Goal: Transaction & Acquisition: Book appointment/travel/reservation

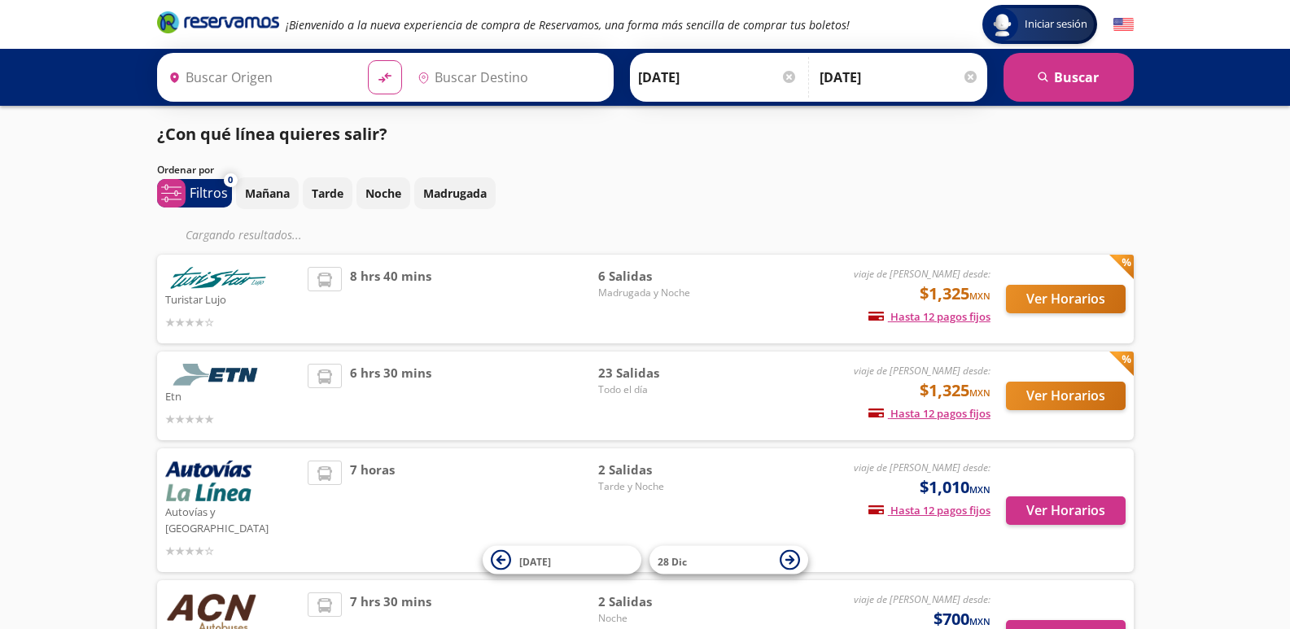
type input "[GEOGRAPHIC_DATA], [GEOGRAPHIC_DATA]"
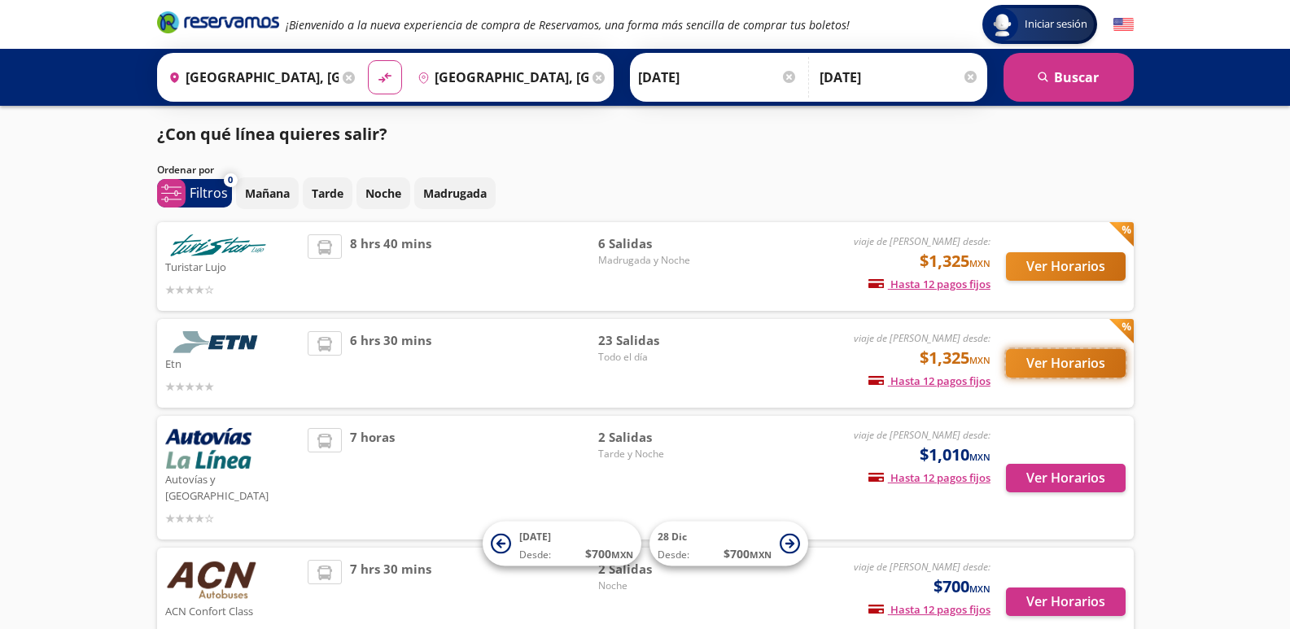
click at [1038, 372] on button "Ver Horarios" at bounding box center [1066, 363] width 120 height 28
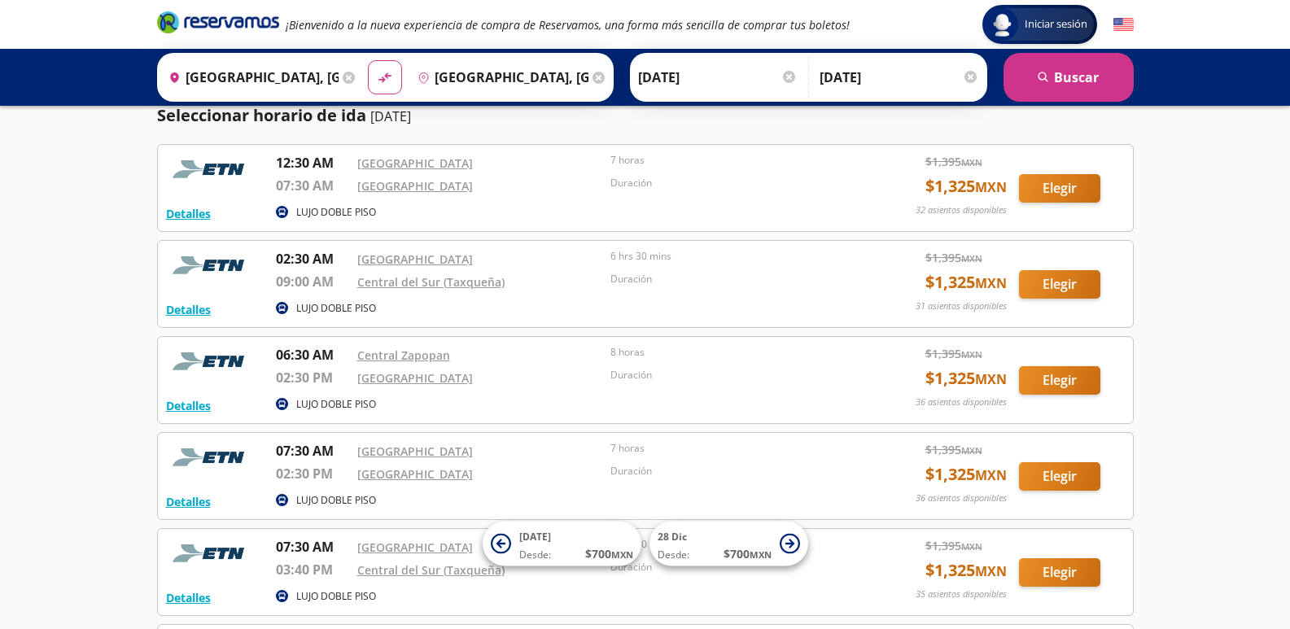
scroll to position [81, 0]
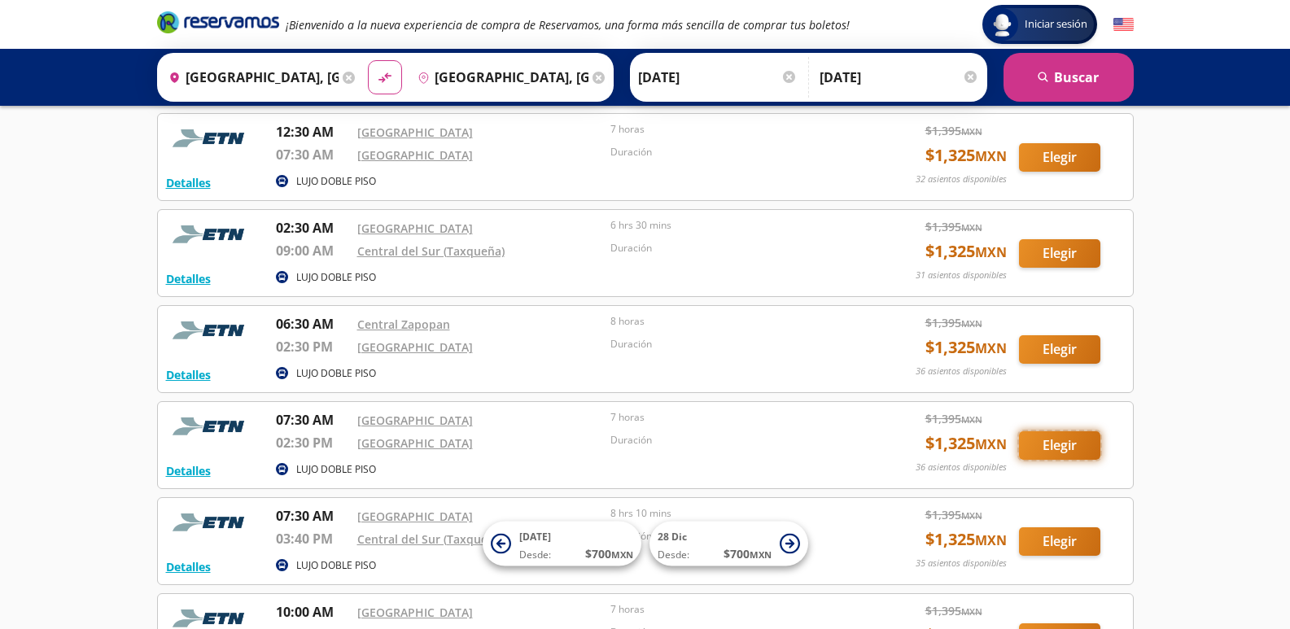
click at [1090, 446] on button "Elegir" at bounding box center [1059, 445] width 81 height 28
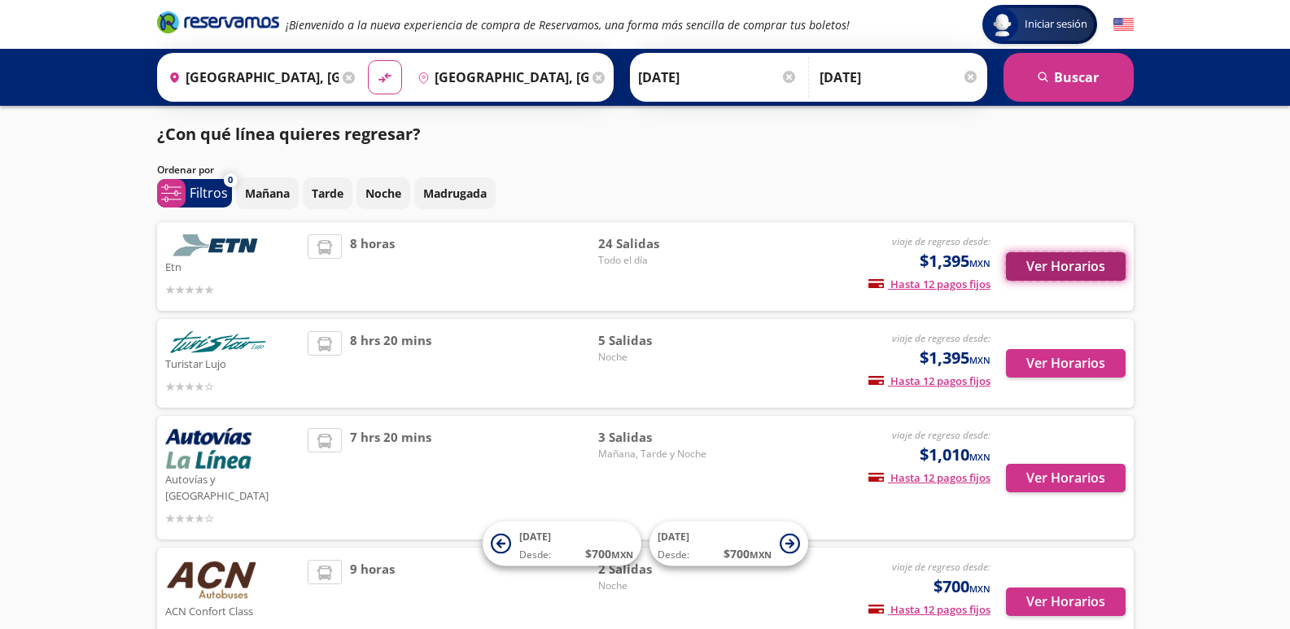
drag, startPoint x: 1077, startPoint y: 273, endPoint x: 1086, endPoint y: 279, distance: 10.4
click at [1086, 279] on button "Ver Horarios" at bounding box center [1066, 266] width 120 height 28
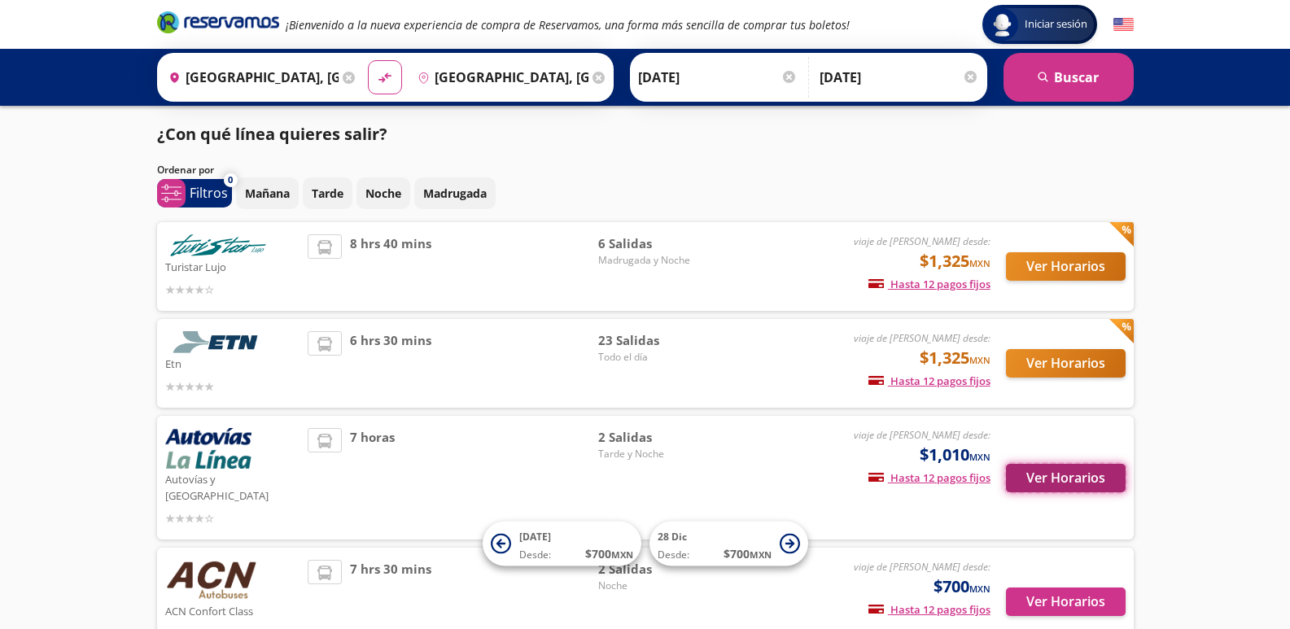
drag, startPoint x: 1060, startPoint y: 472, endPoint x: 1301, endPoint y: 483, distance: 241.1
click at [1062, 472] on button "Ver Horarios" at bounding box center [1066, 478] width 120 height 28
drag, startPoint x: 1092, startPoint y: 260, endPoint x: 1205, endPoint y: 268, distance: 113.4
click at [1091, 263] on button "Ver Horarios" at bounding box center [1066, 266] width 120 height 28
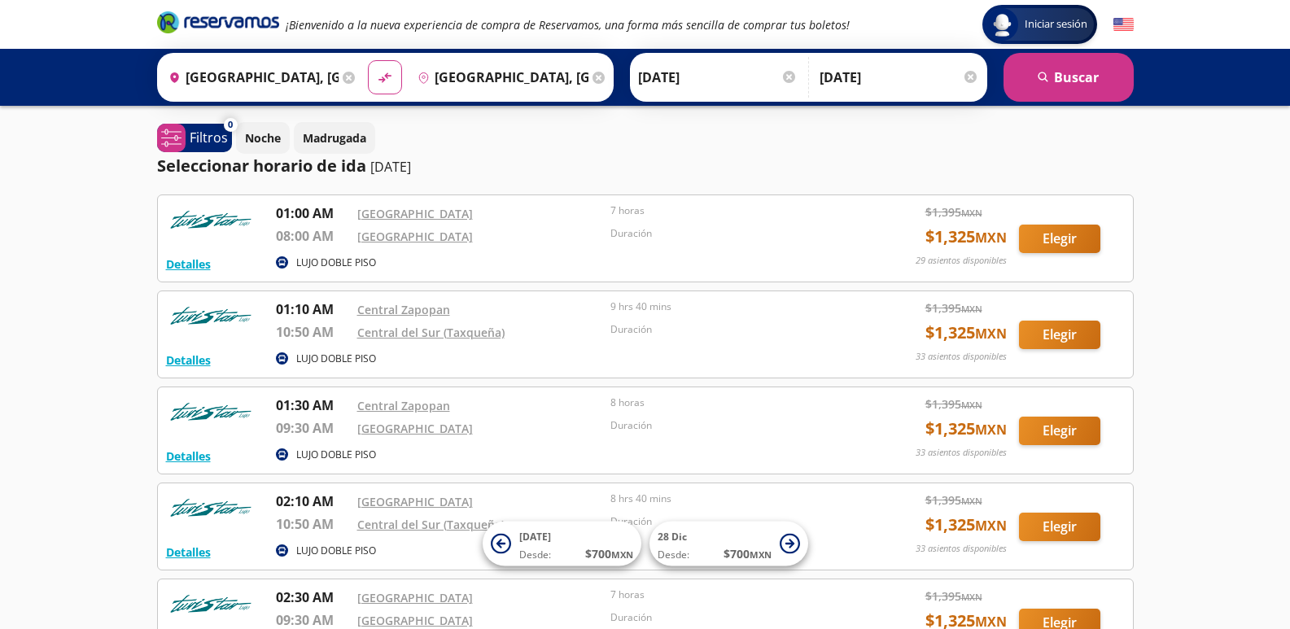
click at [75, 133] on div "Iniciar sesión Iniciar sesión ¡Bienvenido a la nueva experiencia de compra de R…" at bounding box center [645, 457] width 1290 height 915
